Goal: Information Seeking & Learning: Learn about a topic

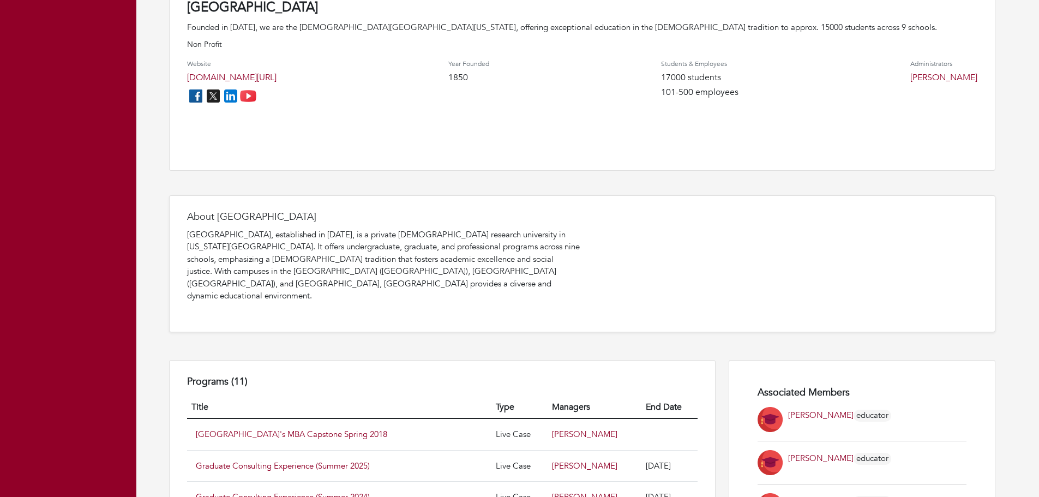
scroll to position [327, 0]
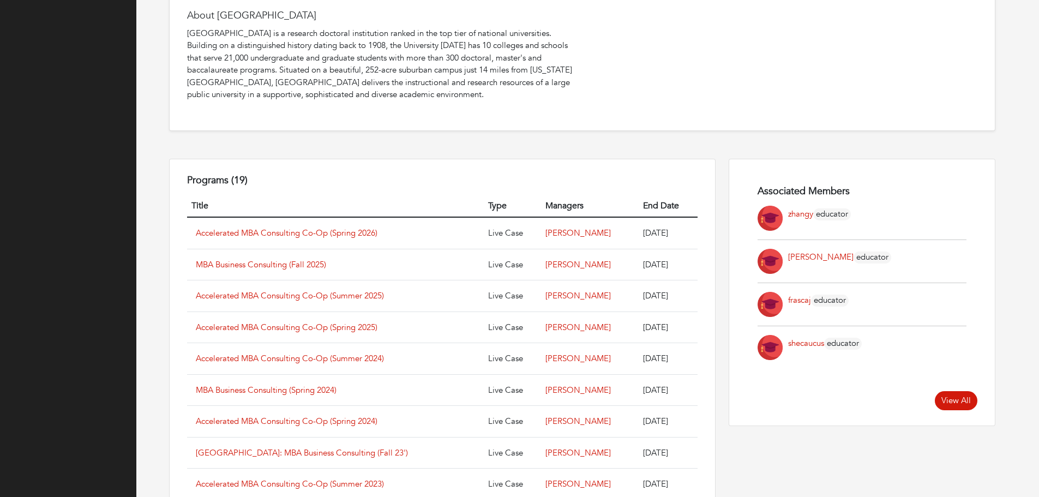
scroll to position [491, 0]
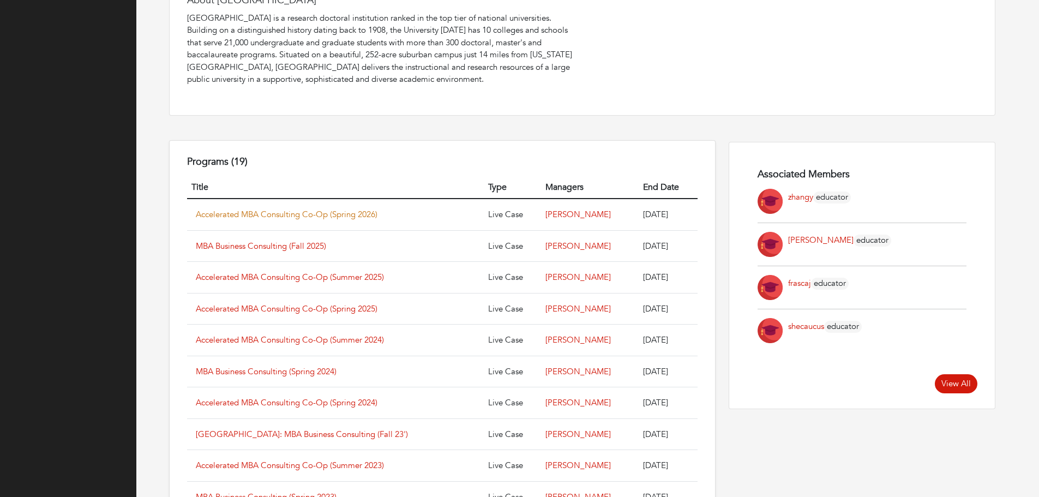
click at [347, 219] on link "Accelerated MBA Consulting Co-Op (Spring 2026)" at bounding box center [287, 214] width 182 height 11
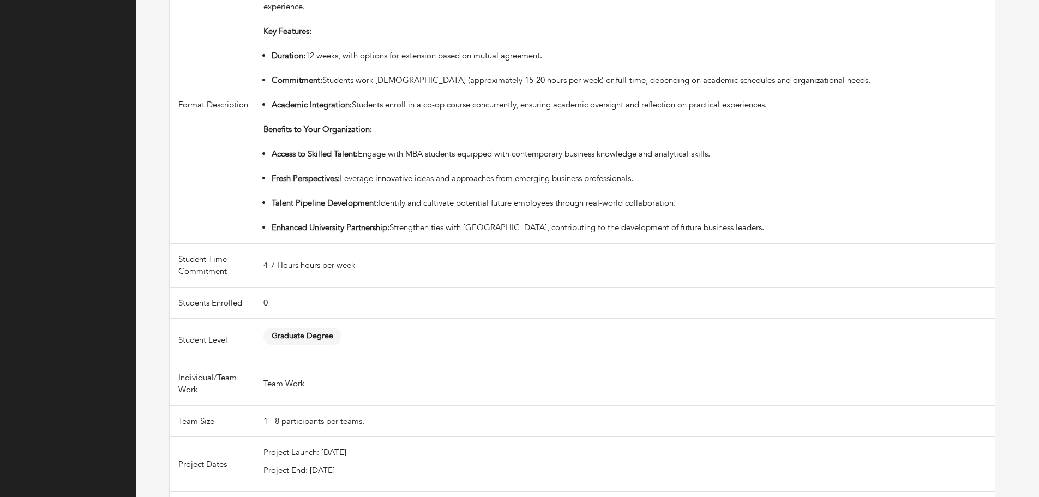
scroll to position [382, 0]
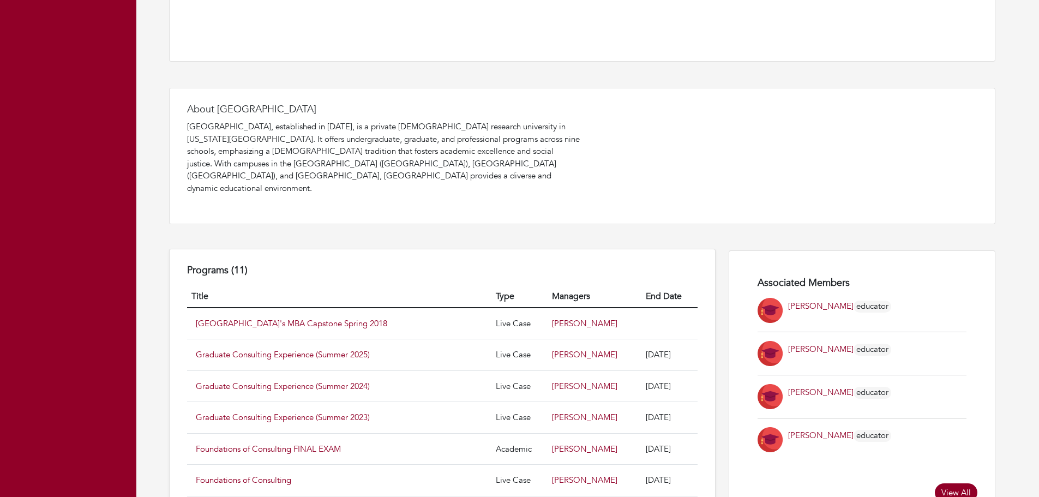
scroll to position [600, 0]
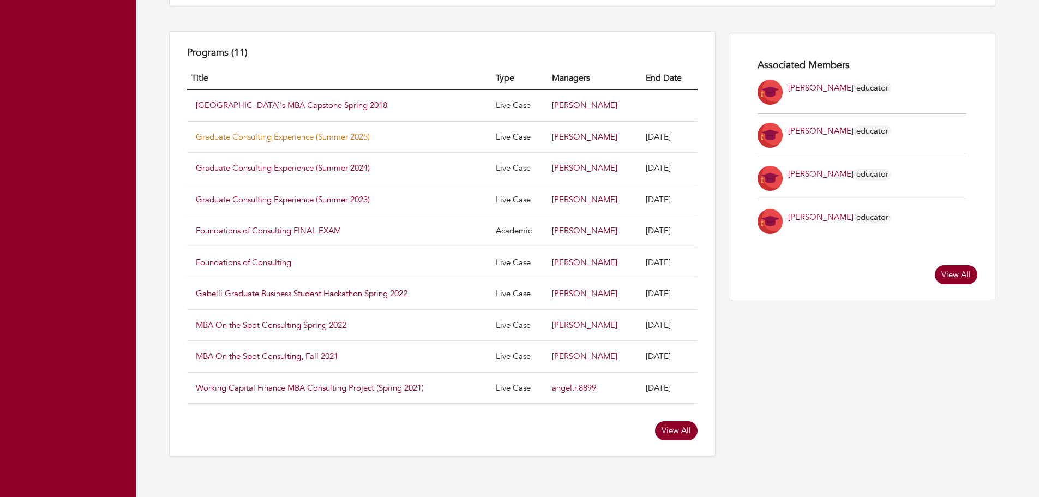
click at [285, 131] on link "Graduate Consulting Experience (Summer 2025)" at bounding box center [283, 136] width 174 height 11
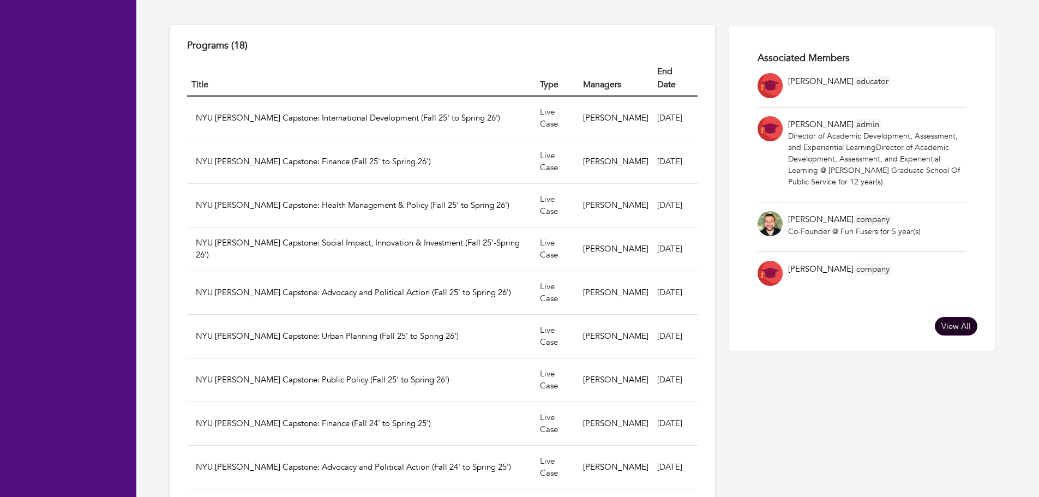
scroll to position [600, 0]
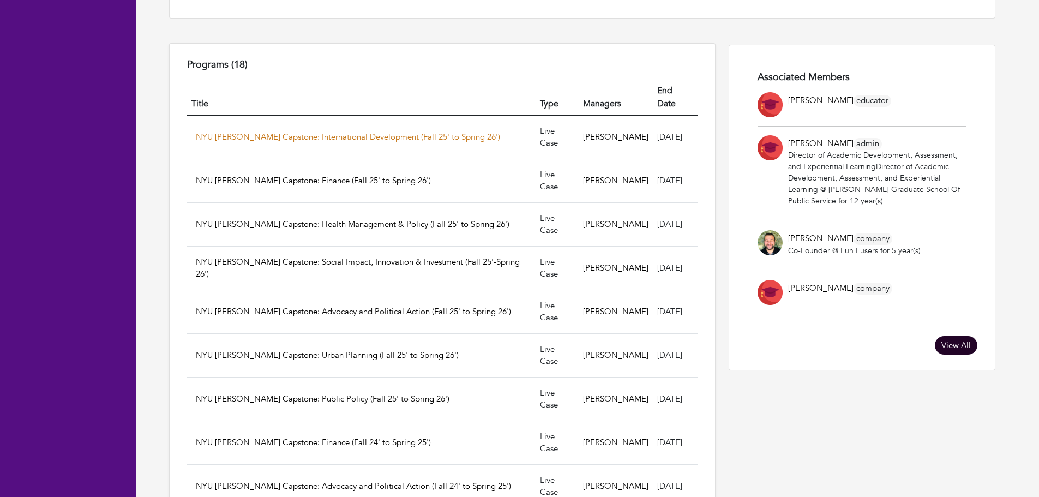
click at [329, 131] on link "NYU [PERSON_NAME] Capstone: International Development (Fall 25' to Spring 26')" at bounding box center [348, 136] width 304 height 11
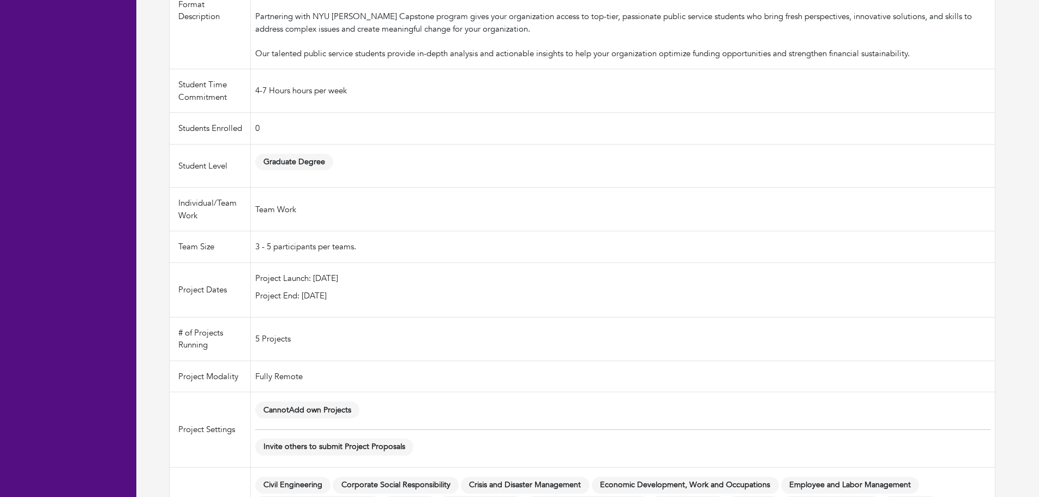
scroll to position [458, 0]
